Goal: Communication & Community: Answer question/provide support

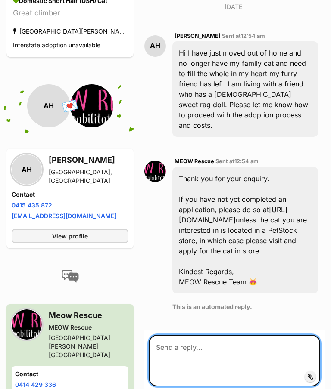
click at [180, 335] on textarea at bounding box center [234, 361] width 171 height 52
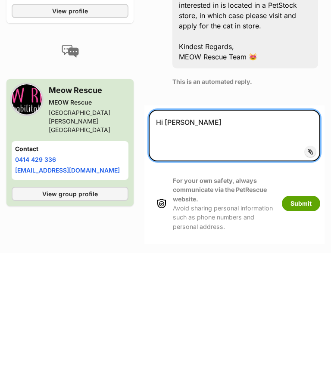
scroll to position [350, 0]
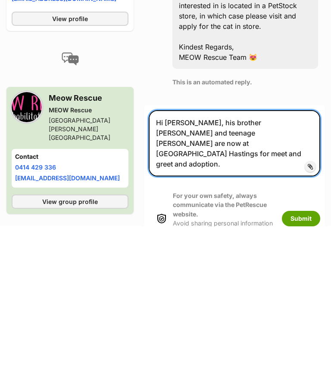
click at [218, 273] on textarea "Hi Amelia Monkey, his brother Zach and teenage mumma are now at PetStock Hastin…" at bounding box center [234, 306] width 171 height 66
click at [229, 273] on textarea "Hi Amelia Monkey, his brother Zach and teenage mumma are now at PetStock Hastin…" at bounding box center [234, 306] width 171 height 66
type textarea "Hi Amelia Monkey, his brother Zach and teenage mumma are now at PetStock Hastin…"
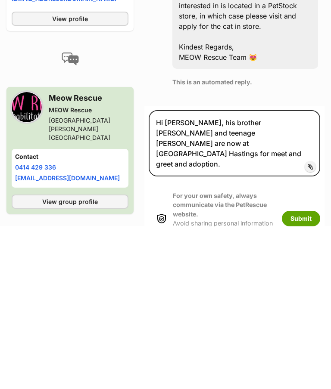
click at [300, 374] on button "Submit" at bounding box center [301, 382] width 38 height 16
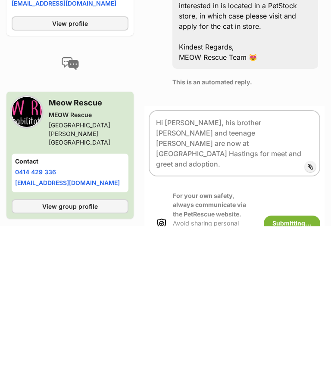
scroll to position [513, 0]
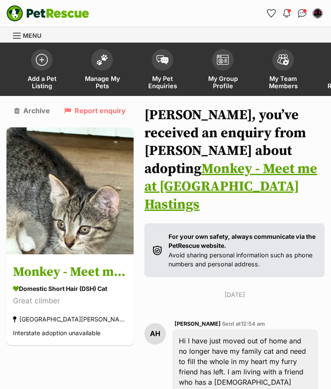
scroll to position [0, 46]
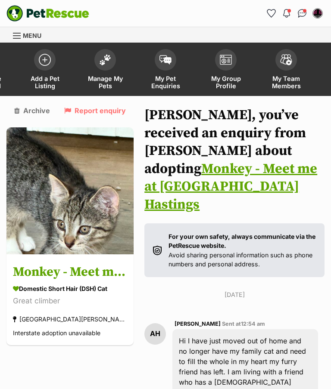
click at [162, 64] on img at bounding box center [165, 59] width 12 height 9
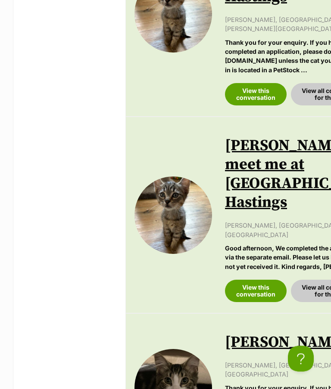
scroll to position [502, 0]
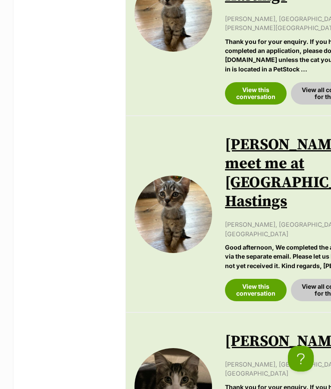
click at [254, 280] on link "View this conversation" at bounding box center [256, 291] width 62 height 22
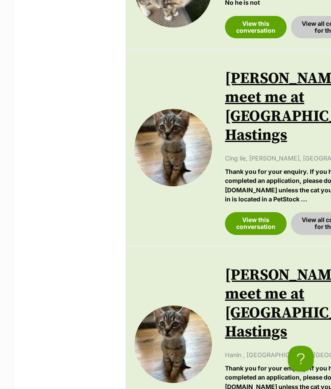
scroll to position [1307, 0]
click at [252, 212] on link "View this conversation" at bounding box center [256, 223] width 62 height 22
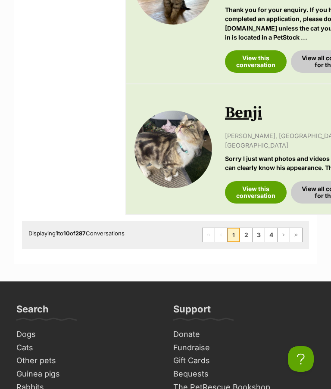
scroll to position [1680, 0]
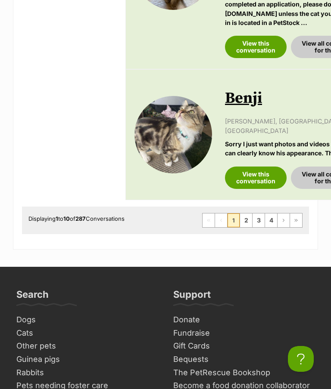
click at [246, 214] on link "2" at bounding box center [246, 221] width 12 height 14
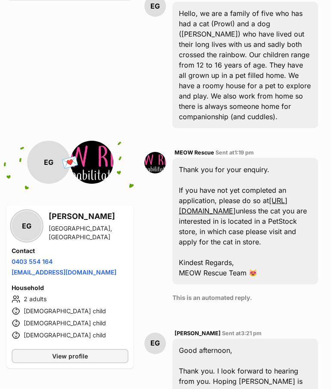
scroll to position [376, 0]
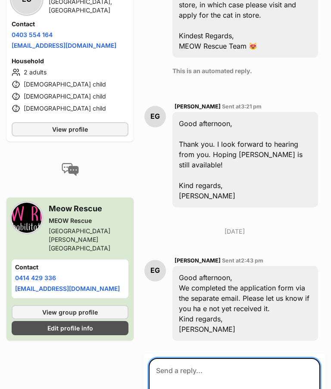
click at [174, 358] on textarea at bounding box center [234, 384] width 171 height 52
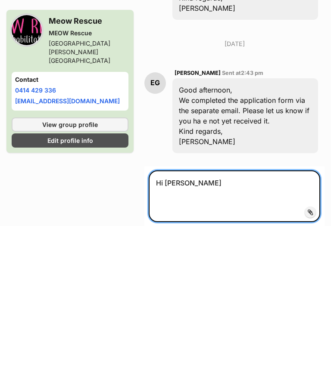
click at [198, 334] on textarea "Hi Emma" at bounding box center [234, 360] width 171 height 52
paste textarea "Monkey, his brother Zach and teenage mumma are now at PetStock Hastings for mee…"
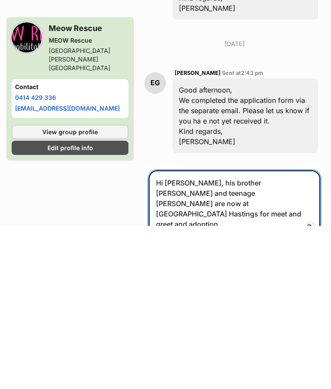
click at [213, 334] on textarea "Hi Emma Monkey, his brother Zach and teenage mumma are now at PetStock Hastings…" at bounding box center [234, 367] width 171 height 66
click at [255, 334] on textarea "Hi Emma Monkey, his brother Zach and teenage mumma are now at PetStock Hastings…" at bounding box center [234, 367] width 171 height 66
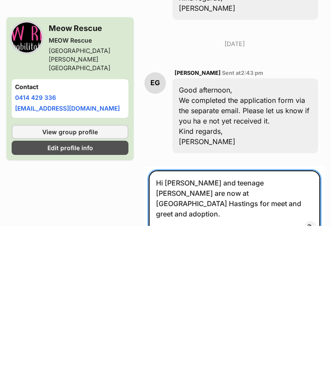
click at [207, 334] on textarea "Hi Emma Zach and teenage mumma are now at PetStock Hastings for meet and greet …" at bounding box center [234, 367] width 171 height 66
click at [223, 334] on textarea "Hi Emma Zach, Monkey and teenage mumma are now at PetStock Hastings for meet an…" at bounding box center [234, 367] width 171 height 66
click at [290, 334] on textarea "Hi Emma Zach, Monkey and teenage mumma are now at PetStock Hastings for meet an…" at bounding box center [234, 367] width 171 height 66
type textarea "Hi Emma Zach, Monkey and teenage mumma are now at PetStock Hastings for meet an…"
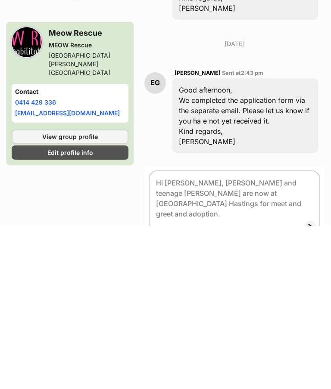
scroll to position [761, 0]
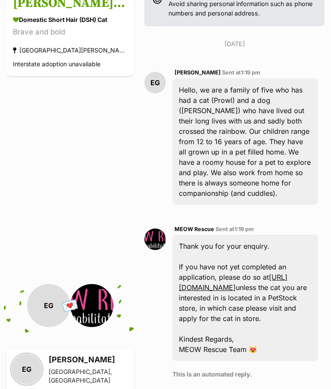
scroll to position [268, 0]
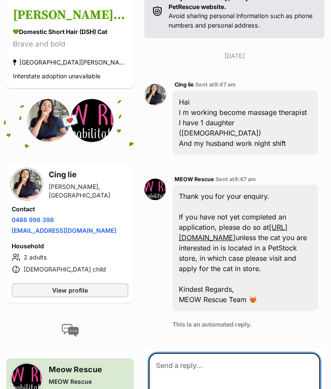
click at [173, 353] on textarea at bounding box center [234, 379] width 171 height 52
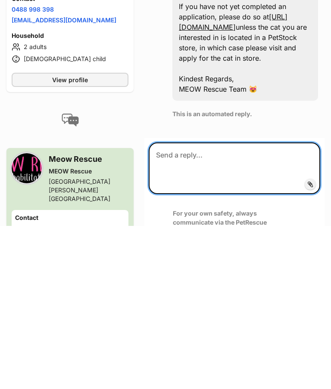
click at [162, 306] on textarea at bounding box center [234, 332] width 171 height 52
paste textarea "Zach, Monkey and teenage mumma are now at PetStock Hastings for meet and greet …"
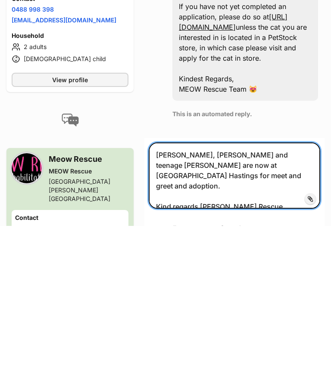
type textarea "Zach, Monkey and teenage mumma are now at PetStock Hastings for meet and greet …"
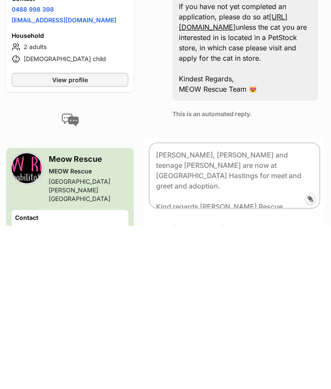
scroll to position [468, 0]
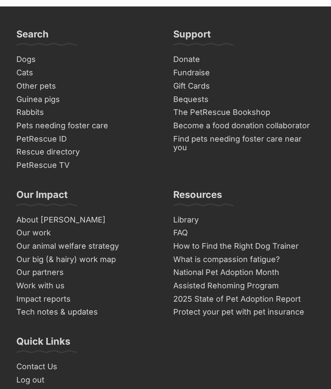
scroll to position [896, 0]
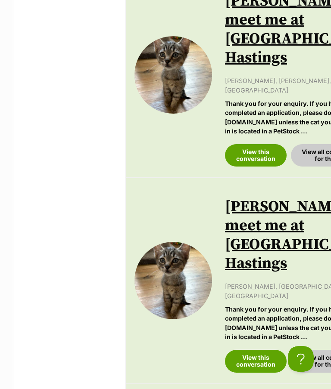
scroll to position [634, 0]
